Goal: Task Accomplishment & Management: Complete application form

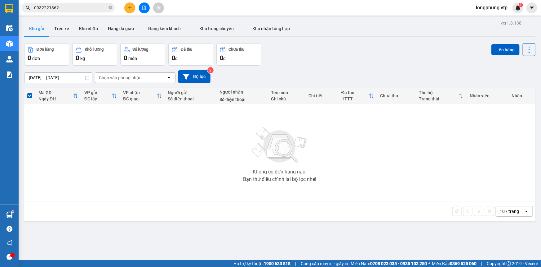
click at [128, 8] on icon "plus" at bounding box center [130, 8] width 4 height 4
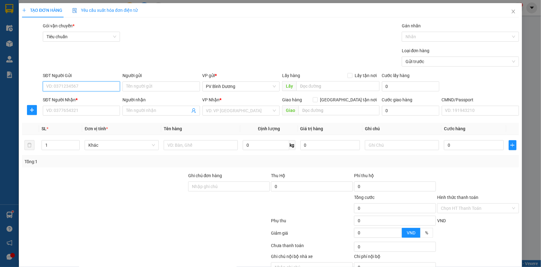
click at [80, 84] on input "SĐT Người Gửi" at bounding box center [81, 86] width 77 height 10
type input "0856778378"
click at [137, 83] on input "Người gửi" at bounding box center [161, 86] width 77 height 10
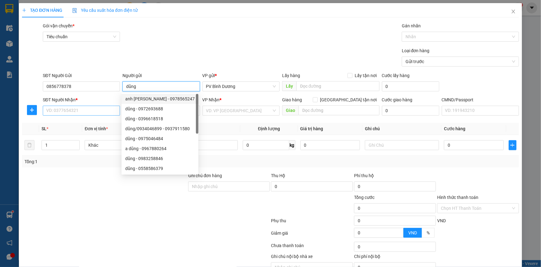
type input "dũng"
click at [84, 110] on input "SĐT Người Nhận *" at bounding box center [81, 111] width 77 height 10
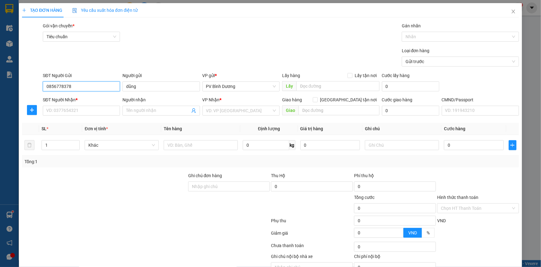
drag, startPoint x: 72, startPoint y: 86, endPoint x: 19, endPoint y: 93, distance: 53.8
click at [19, 93] on div "TẠO ĐƠN HÀNG Yêu cầu xuất hóa đơn điện tử Transit Pickup Surcharge Ids Transit …" at bounding box center [271, 147] width 504 height 288
click at [62, 109] on input "SĐT Người Nhận *" at bounding box center [81, 111] width 77 height 10
paste input "0856778378"
type input "0856778378"
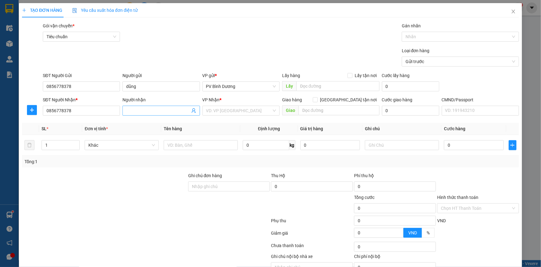
click at [151, 112] on input "Người nhận" at bounding box center [158, 110] width 64 height 7
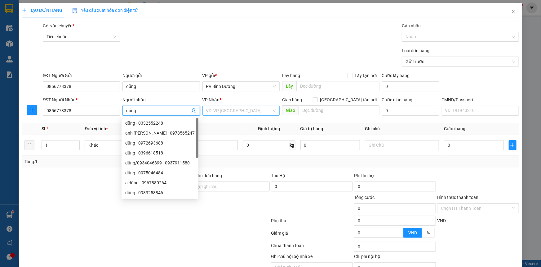
type input "dũng"
click at [240, 107] on input "search" at bounding box center [238, 110] width 65 height 9
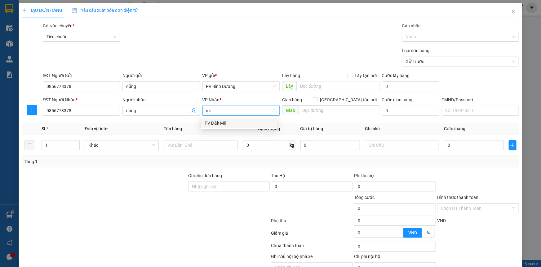
type input "mil"
click at [235, 122] on div "PV Đắk Mil" at bounding box center [239, 122] width 69 height 7
click at [190, 144] on input "text" at bounding box center [202, 145] width 74 height 10
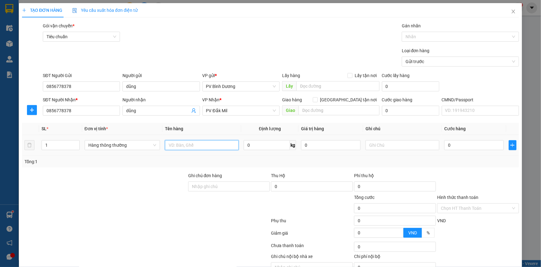
type input "d"
drag, startPoint x: 190, startPoint y: 144, endPoint x: 122, endPoint y: 148, distance: 68.4
click at [122, 148] on tr "1 Hàng thông thường đông lạnh 0 kg 0 0" at bounding box center [270, 145] width 497 height 21
type input "thuốc"
click at [406, 153] on td at bounding box center [402, 145] width 79 height 21
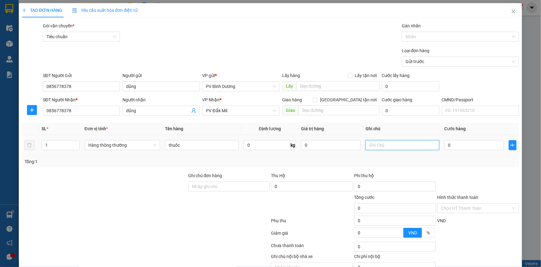
click at [388, 143] on input "text" at bounding box center [403, 145] width 74 height 10
type input "t"
drag, startPoint x: 382, startPoint y: 146, endPoint x: 337, endPoint y: 158, distance: 46.1
click at [337, 158] on div "SL * Đơn vị tính * Tên hàng Định lượng Giá trị hàng Ghi chú Cước hàng 1 Hàng th…" at bounding box center [270, 145] width 497 height 45
type input "T"
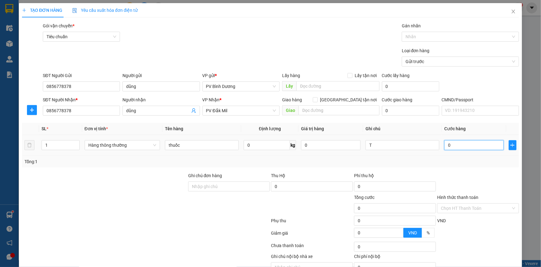
click at [466, 141] on input "0" at bounding box center [475, 145] width 60 height 10
type input "3"
type input "30"
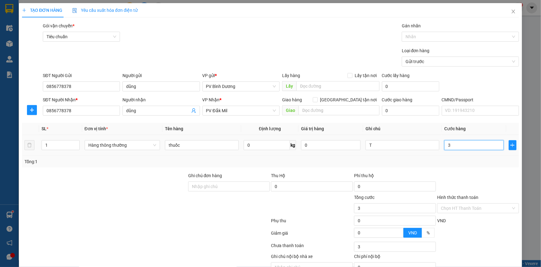
type input "30"
type input "300"
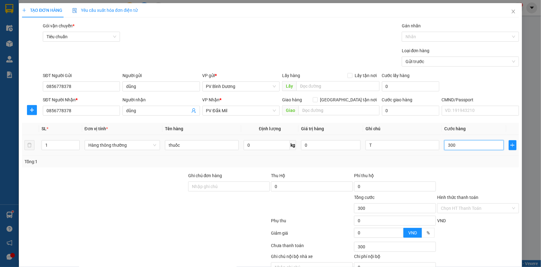
type input "3.000"
type input "30.000"
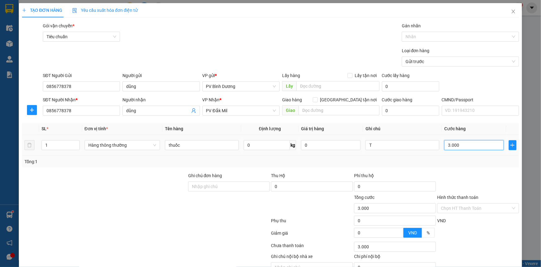
type input "30.000"
click at [448, 156] on div "Tổng: 1" at bounding box center [270, 161] width 497 height 12
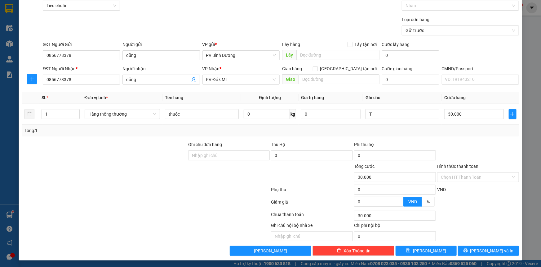
scroll to position [31, 0]
click at [487, 250] on span "Lưu và In" at bounding box center [492, 250] width 43 height 7
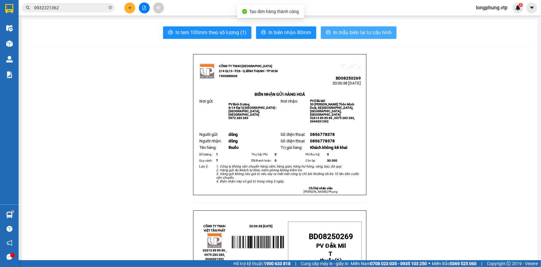
click at [336, 33] on span "In mẫu biên lai tự cấu hình" at bounding box center [363, 33] width 58 height 8
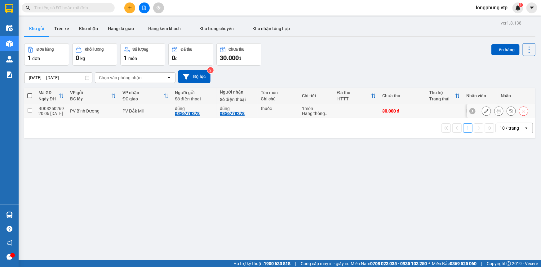
click at [30, 111] on input "checkbox" at bounding box center [30, 110] width 5 height 5
checkbox input "true"
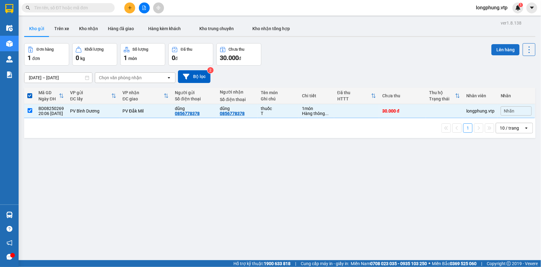
click at [510, 50] on button "Lên hàng" at bounding box center [506, 49] width 28 height 11
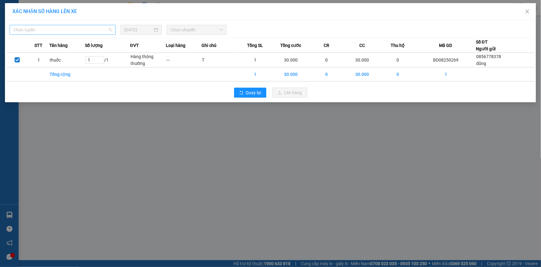
click at [65, 33] on span "Chọn tuyến" at bounding box center [62, 29] width 99 height 9
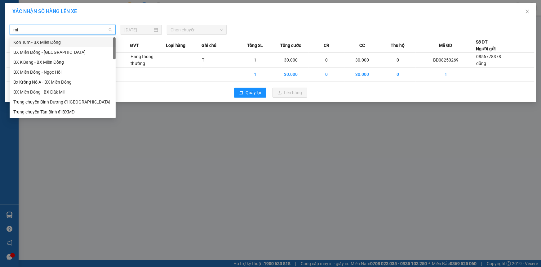
type input "mil"
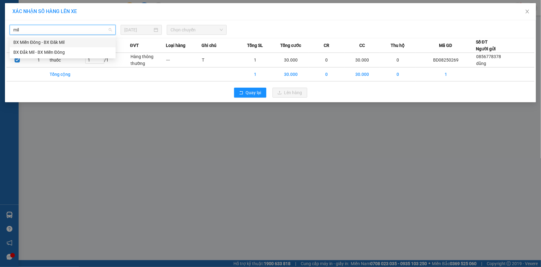
click at [65, 42] on div "BX Miền Đông - BX Đăk Mil" at bounding box center [62, 42] width 99 height 7
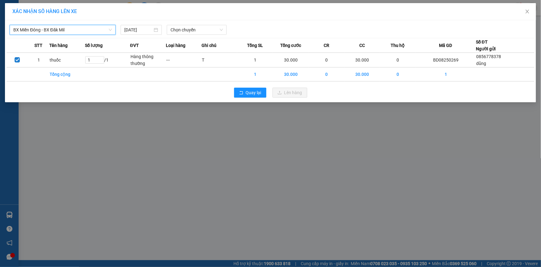
drag, startPoint x: 252, startPoint y: 14, endPoint x: 195, endPoint y: 22, distance: 57.4
click at [247, 15] on div "XÁC NHẬN SỐ HÀNG LÊN XE" at bounding box center [271, 11] width 532 height 17
click at [199, 28] on span "Chọn chuyến" at bounding box center [197, 29] width 52 height 9
click at [197, 47] on div "21:00 - 50H-251.23" at bounding box center [195, 52] width 56 height 10
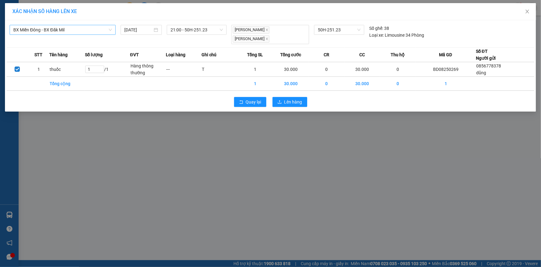
click at [197, 51] on div "Loại hàng" at bounding box center [183, 54] width 35 height 7
click at [293, 98] on span "Lên hàng" at bounding box center [294, 101] width 18 height 7
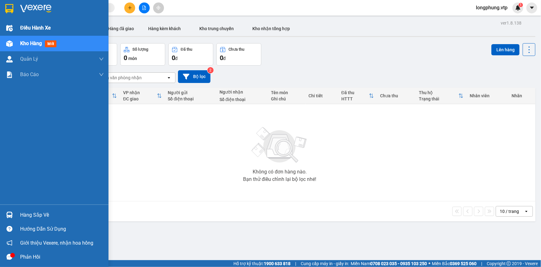
click at [10, 29] on img at bounding box center [9, 28] width 7 height 7
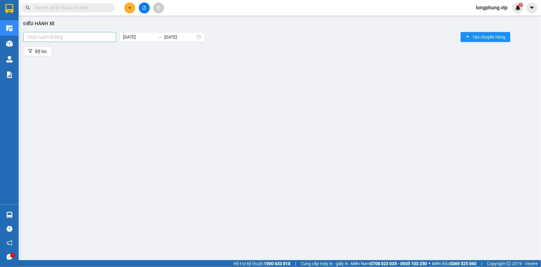
click at [86, 38] on div at bounding box center [70, 36] width 90 height 7
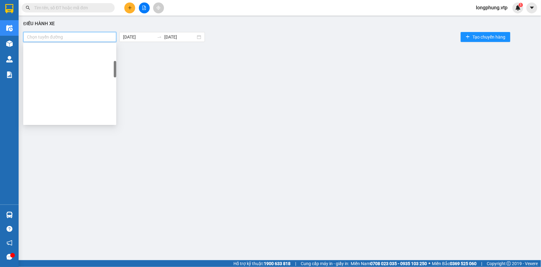
scroll to position [113, 0]
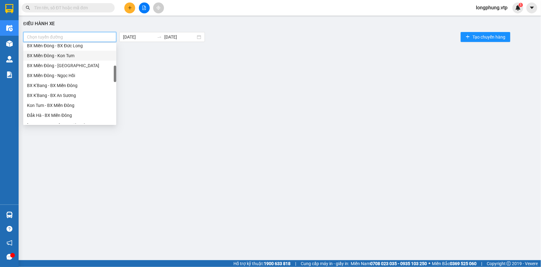
click at [199, 67] on div "Điều hành xe Chọn tuyến đường 15/08/2025 15/08/2025 Tạo chuyến hàng Bộ lọc" at bounding box center [280, 135] width 517 height 232
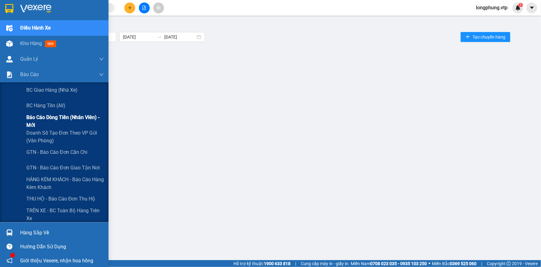
click at [40, 119] on span "Báo cáo dòng tiền (nhân viên) - mới" at bounding box center [65, 121] width 78 height 16
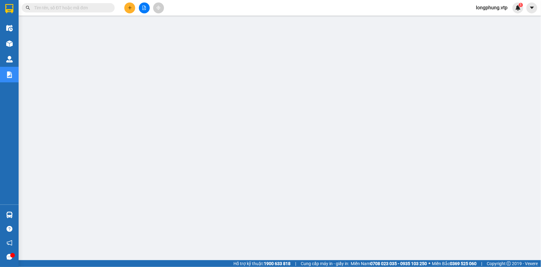
click at [502, 5] on span "longphung.vtp" at bounding box center [492, 8] width 42 height 8
click at [493, 21] on span "Đăng xuất" at bounding box center [494, 19] width 29 height 7
